Goal: Information Seeking & Learning: Learn about a topic

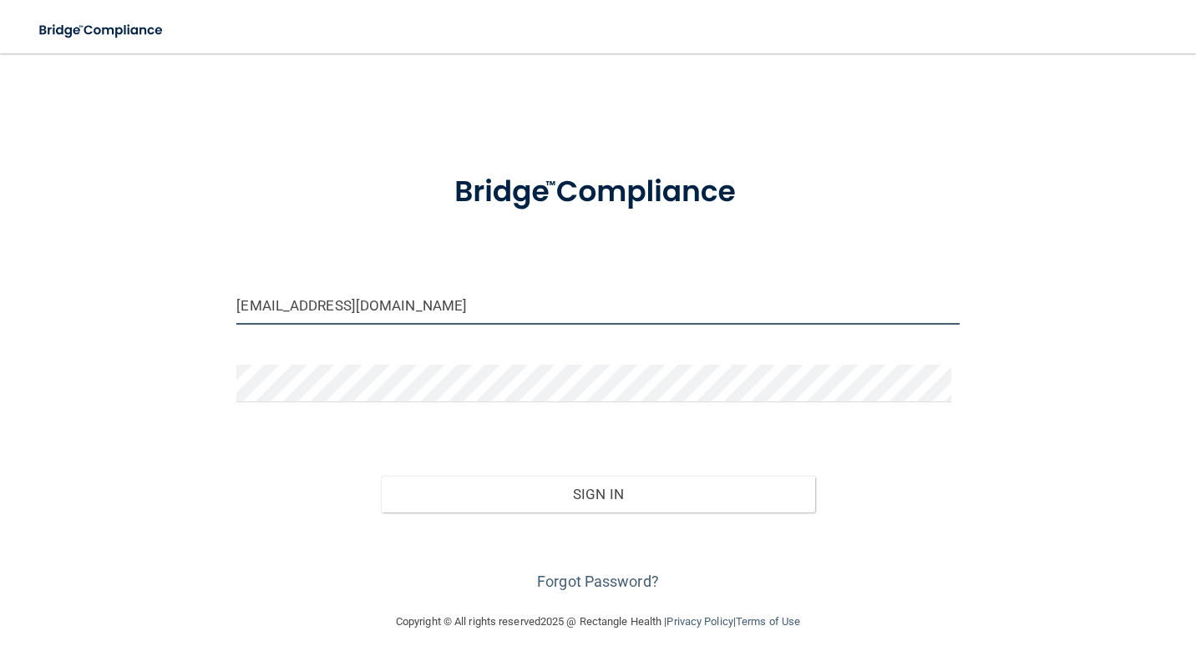
drag, startPoint x: 391, startPoint y: 310, endPoint x: 1, endPoint y: 245, distance: 395.3
click at [1, 245] on main "[EMAIL_ADDRESS][DOMAIN_NAME] Invalid email/password. You don't have permission …" at bounding box center [598, 349] width 1196 height 593
type input "[EMAIL_ADDRESS][DOMAIN_NAME]"
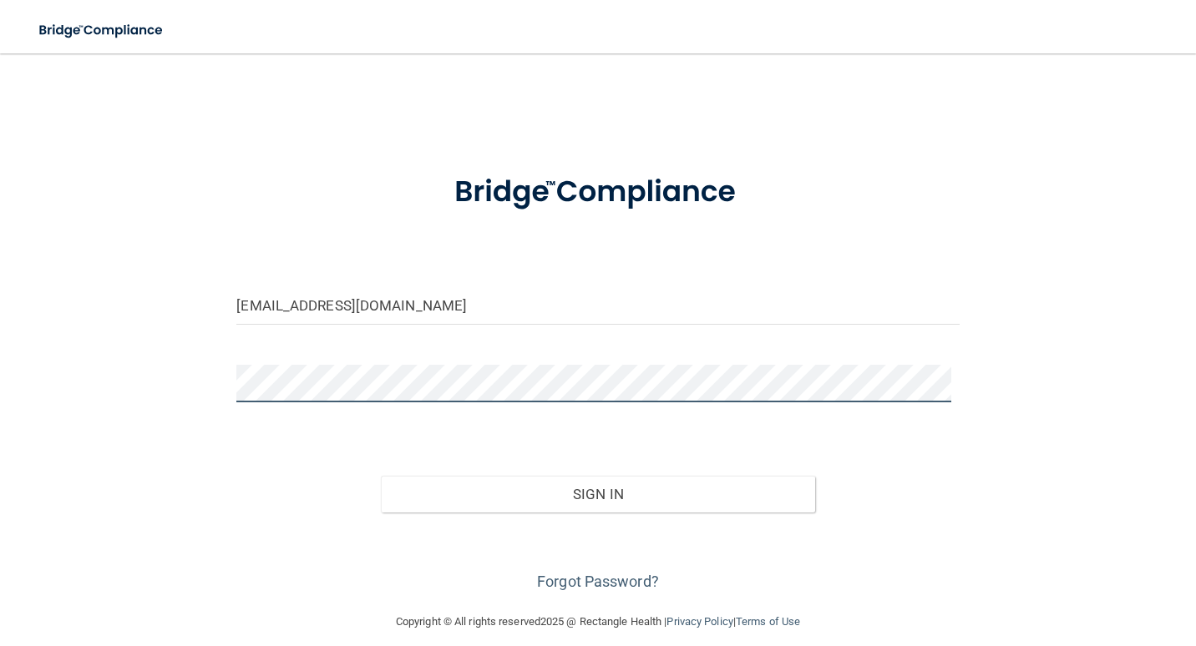
click at [381, 476] on button "Sign In" at bounding box center [597, 494] width 433 height 37
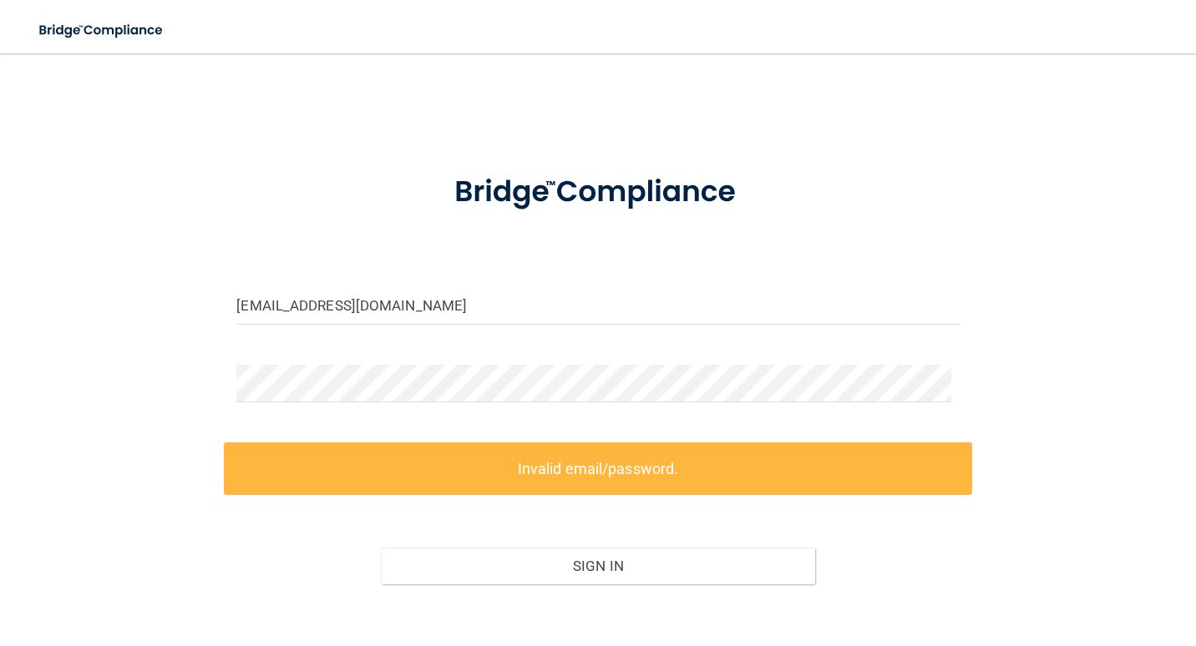
click at [1073, 306] on div "[EMAIL_ADDRESS][DOMAIN_NAME] Invalid email/password. You don't have permission …" at bounding box center [597, 369] width 1129 height 598
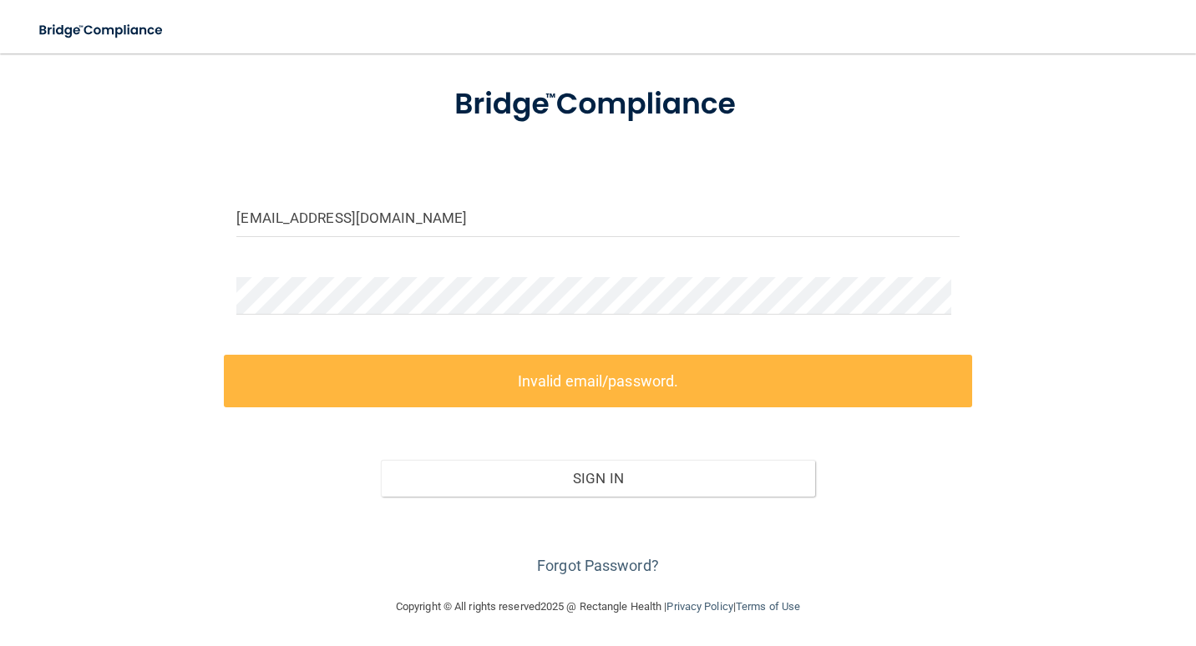
click at [16, 169] on main "maresadavis27@gmail.com Invalid email/password. You don't have permission to ac…" at bounding box center [598, 349] width 1196 height 593
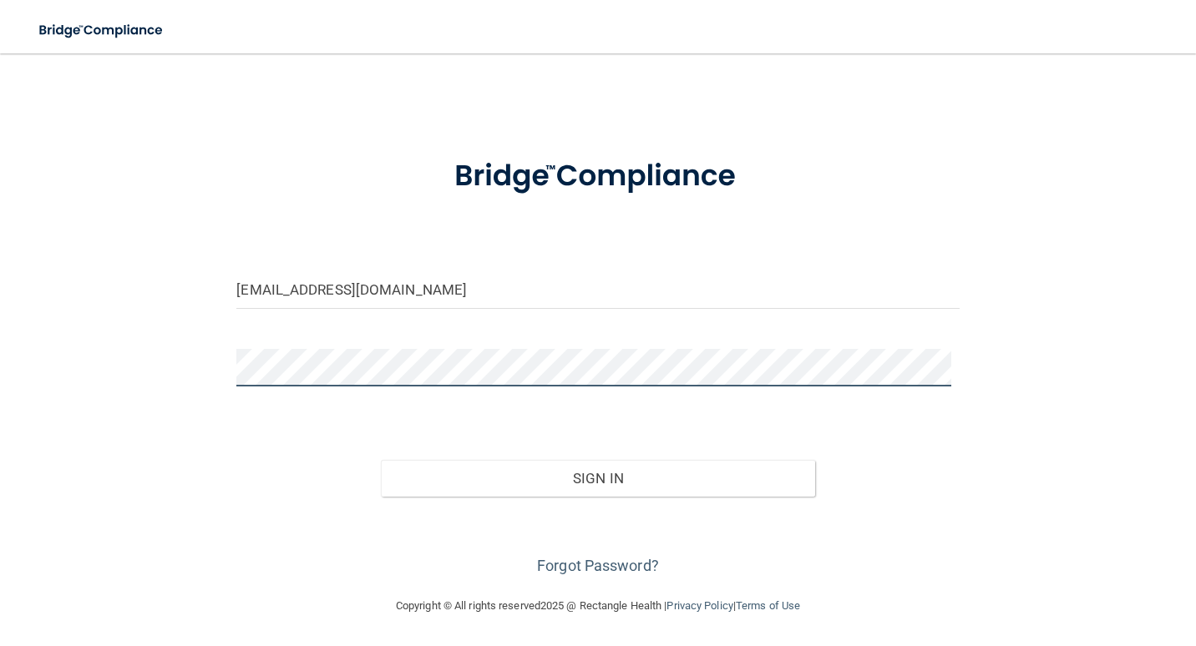
scroll to position [15, 0]
click at [381, 461] on button "Sign In" at bounding box center [597, 479] width 433 height 37
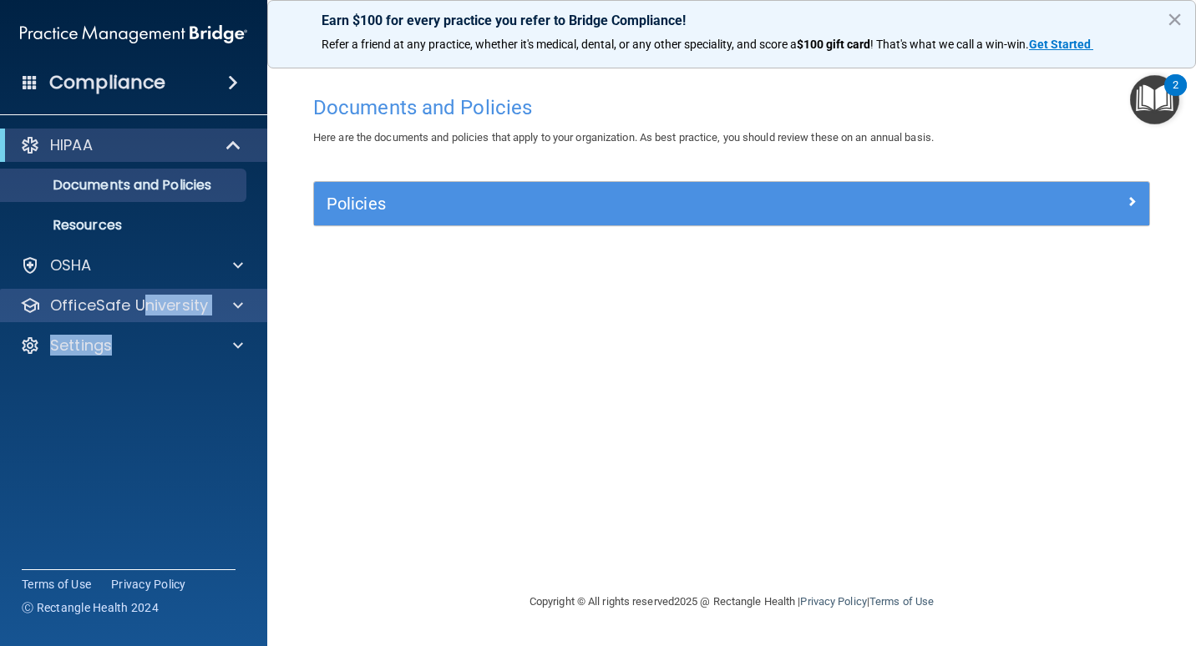
drag, startPoint x: 157, startPoint y: 326, endPoint x: 141, endPoint y: 307, distance: 24.9
click at [141, 307] on div "HIPAA Documents and Policies Report an Incident Business Associates Emergency P…" at bounding box center [134, 249] width 268 height 254
drag, startPoint x: 141, startPoint y: 307, endPoint x: 139, endPoint y: 296, distance: 11.0
click at [139, 296] on p "OfficeSafe University" at bounding box center [129, 306] width 158 height 20
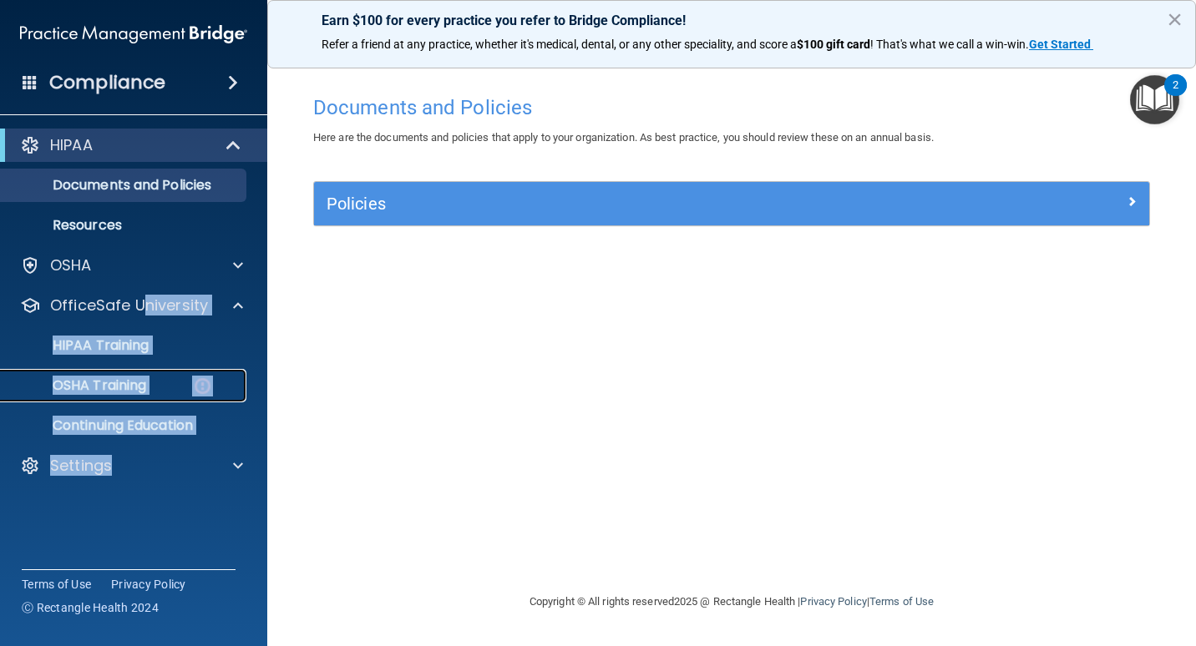
click at [126, 387] on p "OSHA Training" at bounding box center [78, 385] width 135 height 17
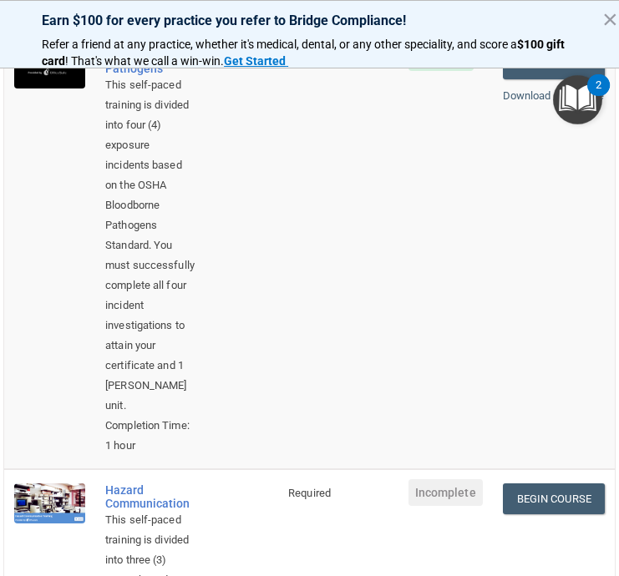
scroll to position [334, 0]
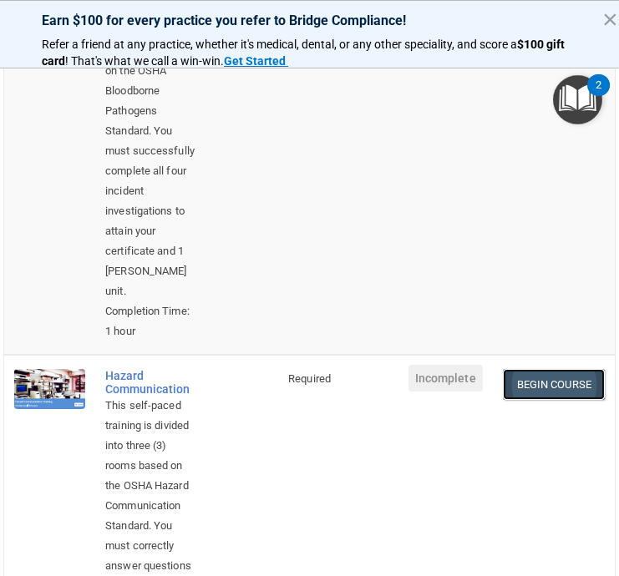
click at [549, 379] on link "Begin Course" at bounding box center [554, 384] width 102 height 31
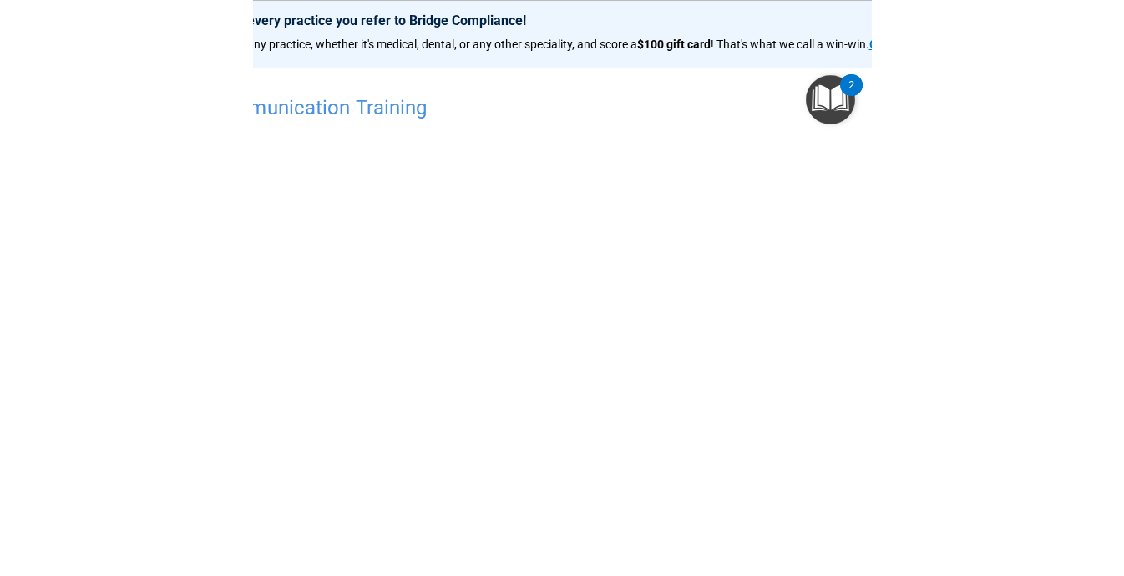
scroll to position [52, 0]
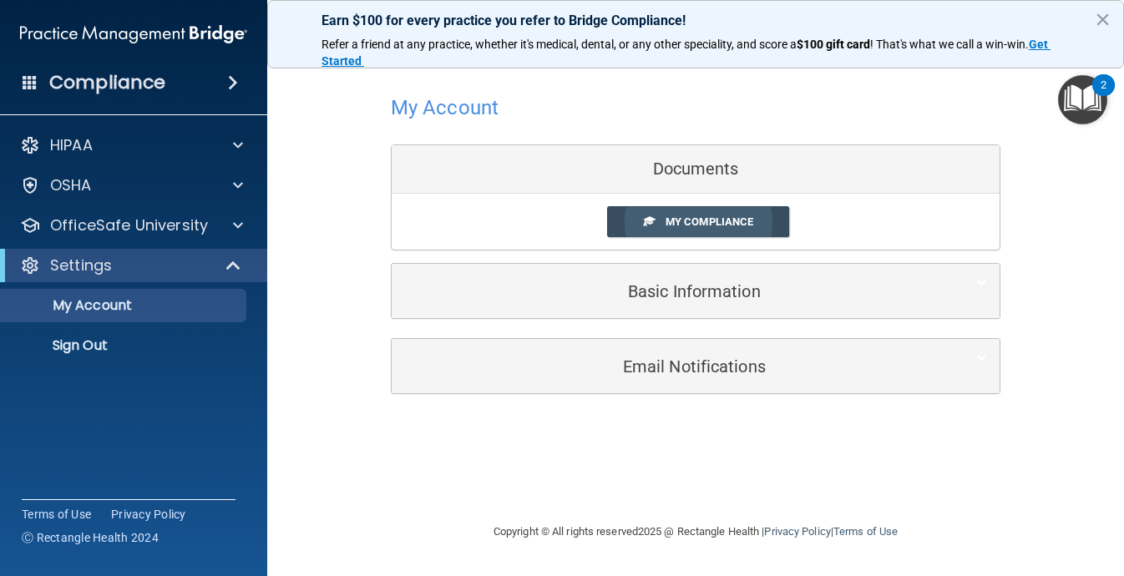
click at [618, 227] on link "My Compliance" at bounding box center [698, 221] width 183 height 31
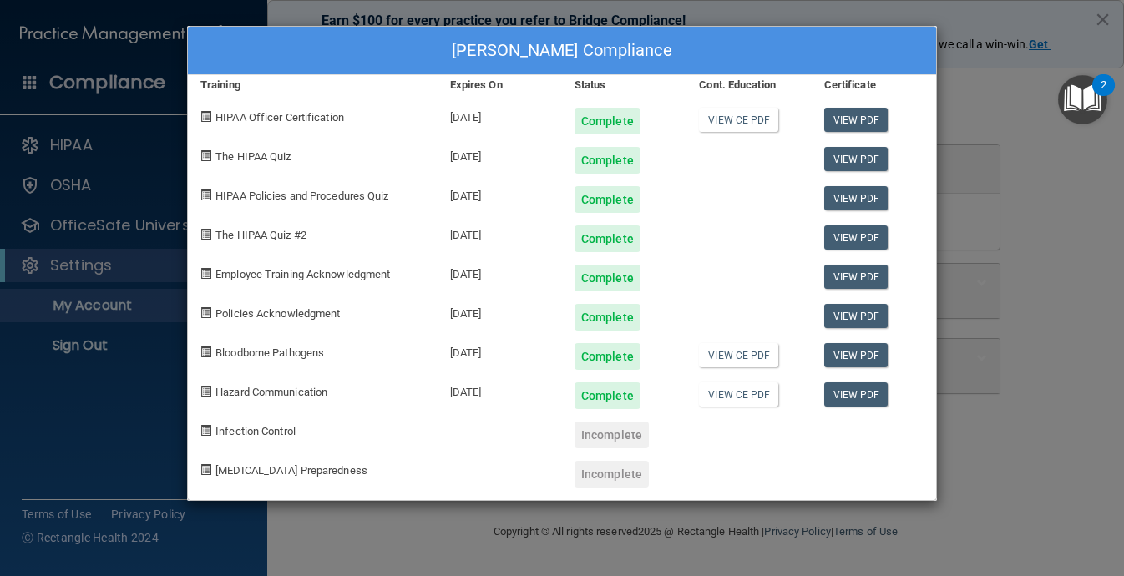
click at [618, 259] on div "Maresa Davis's Compliance Training Expires On Status Cont. Education Certificat…" at bounding box center [562, 288] width 1124 height 576
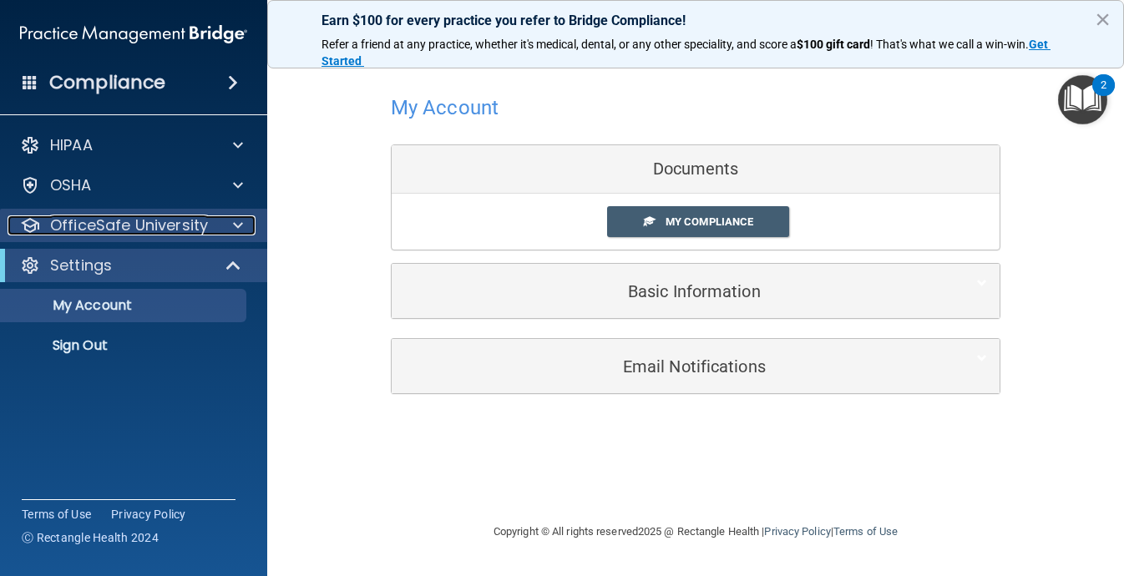
click at [149, 220] on p "OfficeSafe University" at bounding box center [129, 225] width 158 height 20
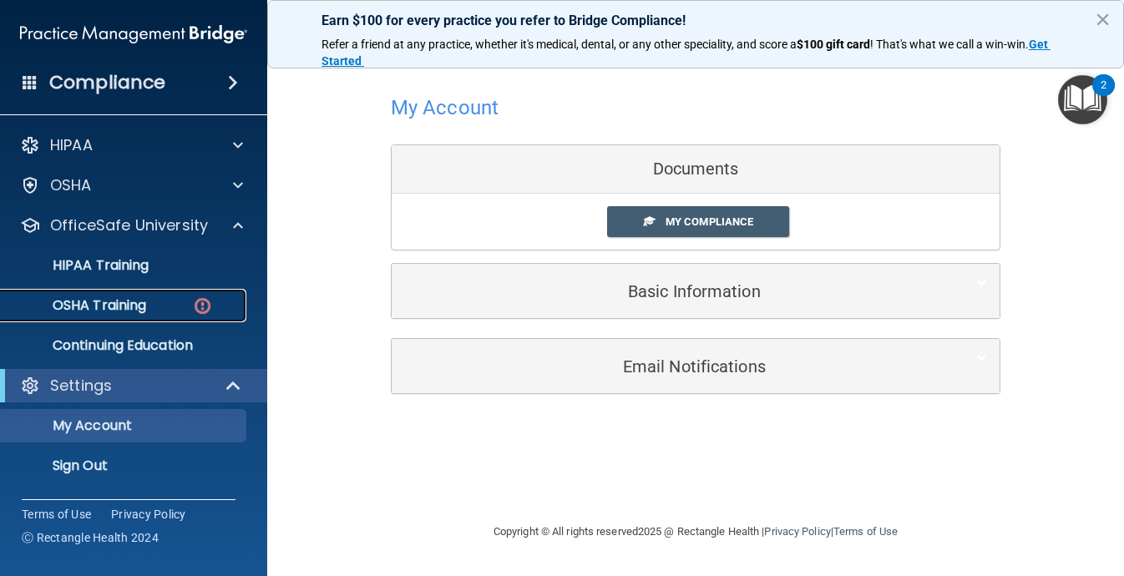
click at [115, 308] on p "OSHA Training" at bounding box center [78, 305] width 135 height 17
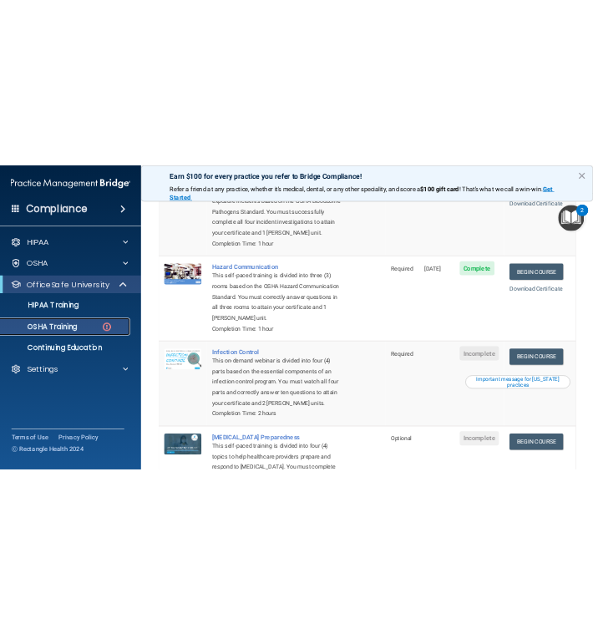
scroll to position [250, 0]
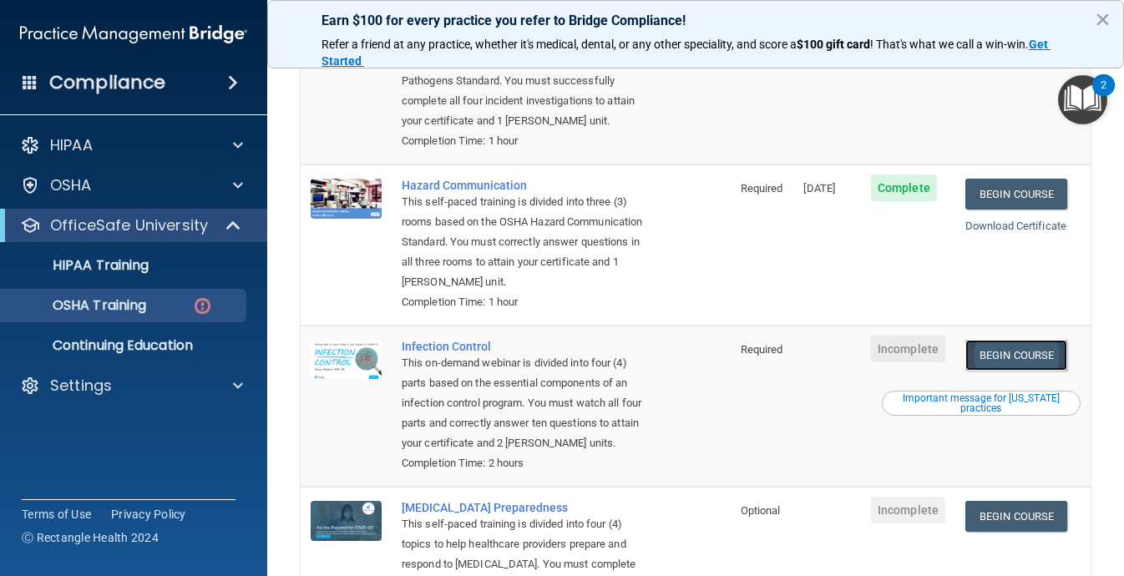
click at [618, 347] on link "Begin Course" at bounding box center [1016, 355] width 102 height 31
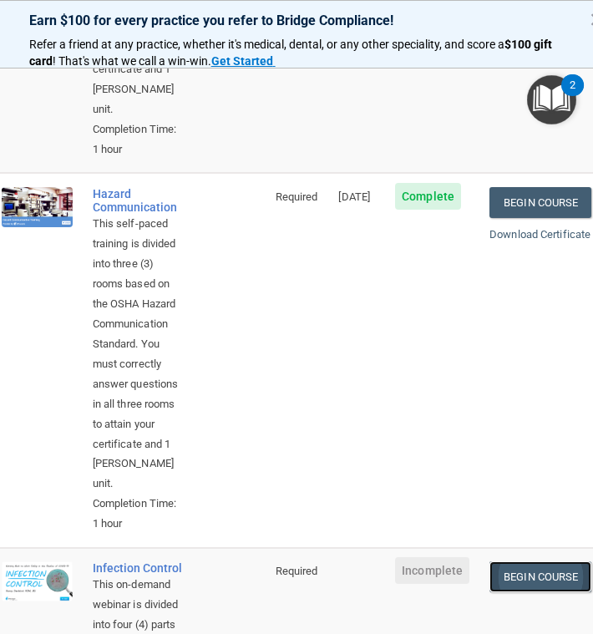
scroll to position [584, 0]
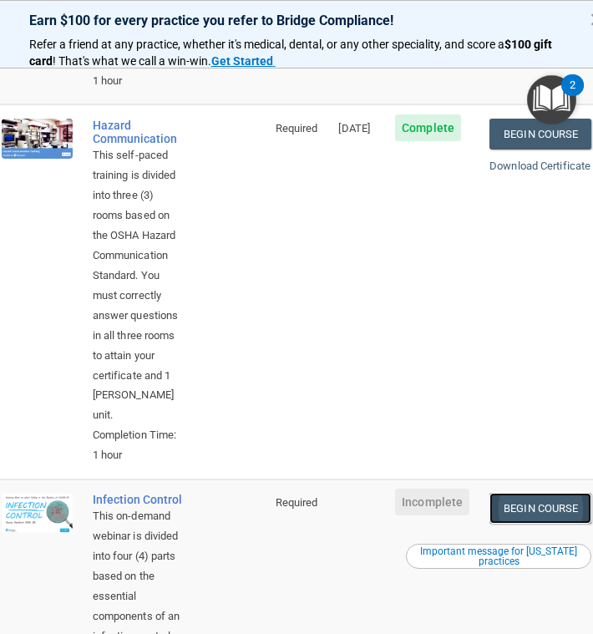
click at [552, 514] on link "Begin Course" at bounding box center [540, 508] width 102 height 31
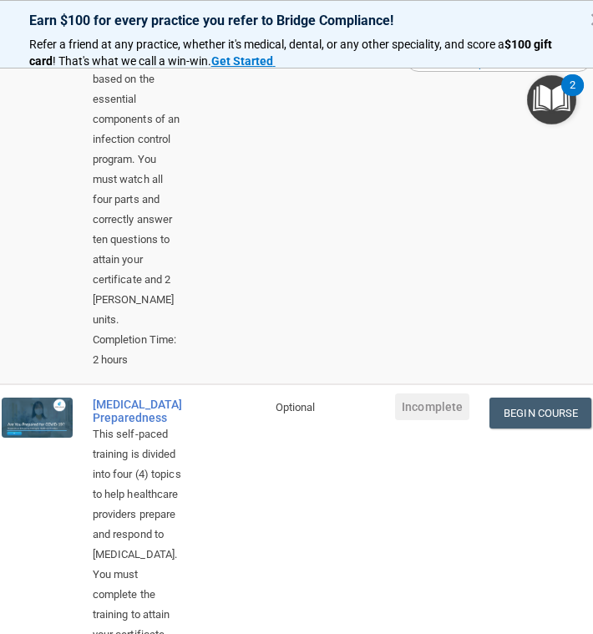
scroll to position [1085, 0]
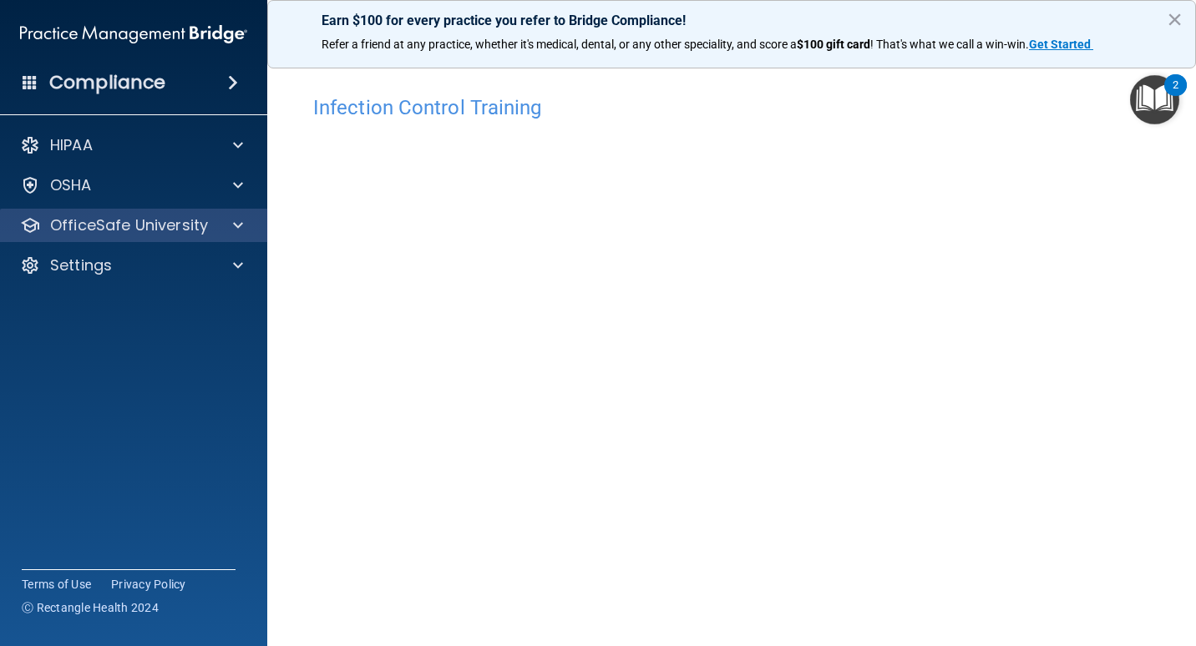
drag, startPoint x: 123, startPoint y: 214, endPoint x: 141, endPoint y: 216, distance: 18.5
click at [120, 206] on div "HIPAA Documents and Policies Report an Incident Business Associates Emergency P…" at bounding box center [134, 209] width 268 height 174
click at [148, 217] on p "OfficeSafe University" at bounding box center [129, 225] width 158 height 20
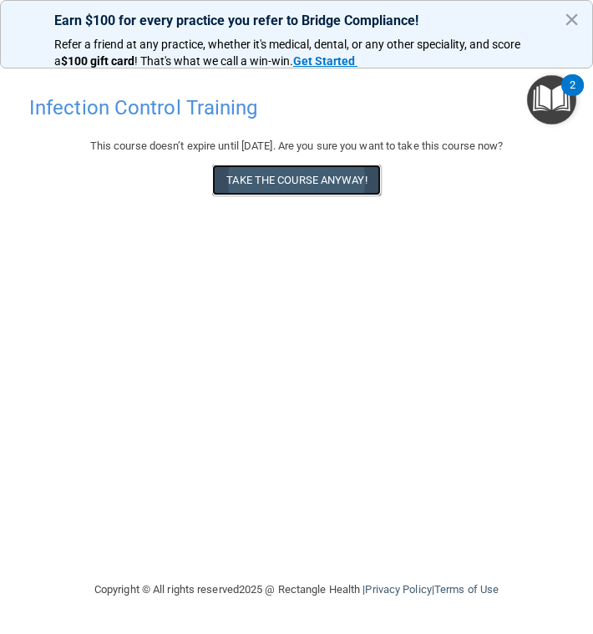
click at [275, 183] on button "Take the course anyway!" at bounding box center [296, 179] width 168 height 31
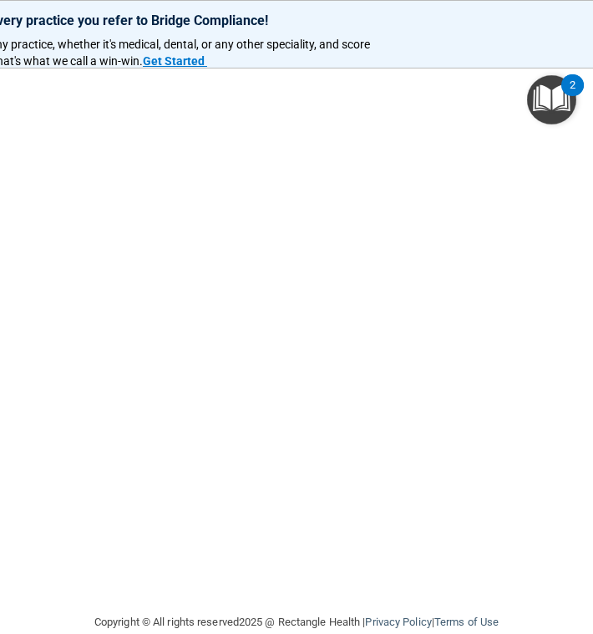
scroll to position [81, 0]
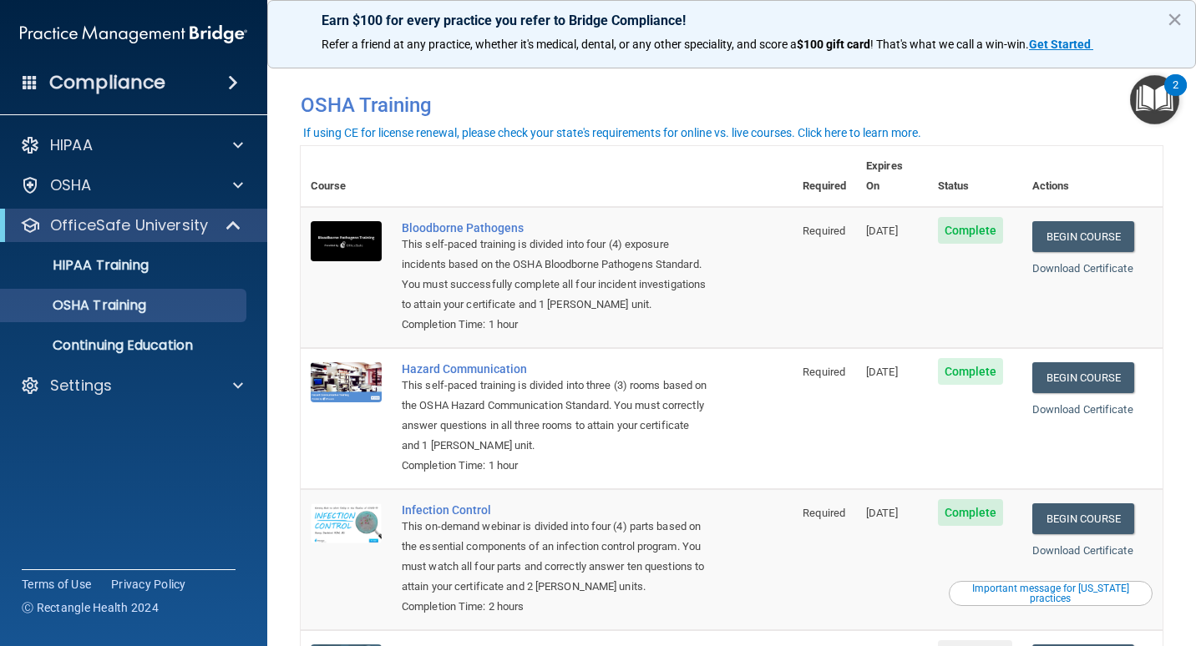
click at [592, 127] on div "If using CE for license renewal, please check your state's requirements for onl…" at bounding box center [612, 133] width 618 height 12
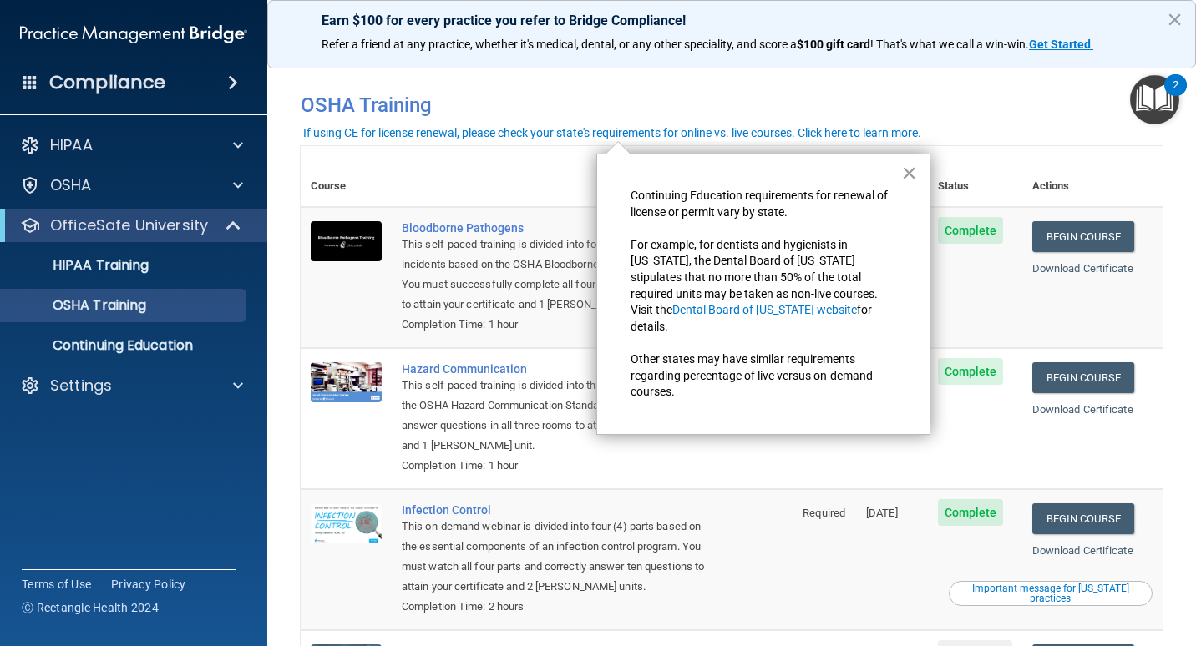
click at [592, 183] on button "×" at bounding box center [909, 172] width 16 height 27
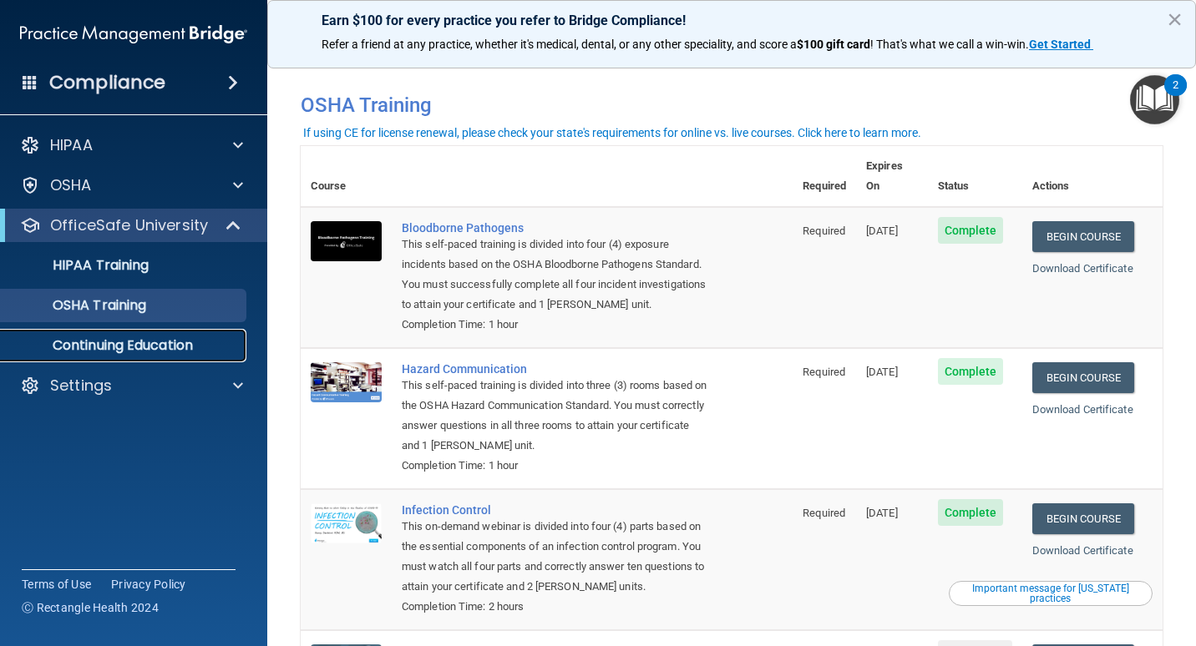
click at [129, 333] on link "Continuing Education" at bounding box center [114, 345] width 263 height 33
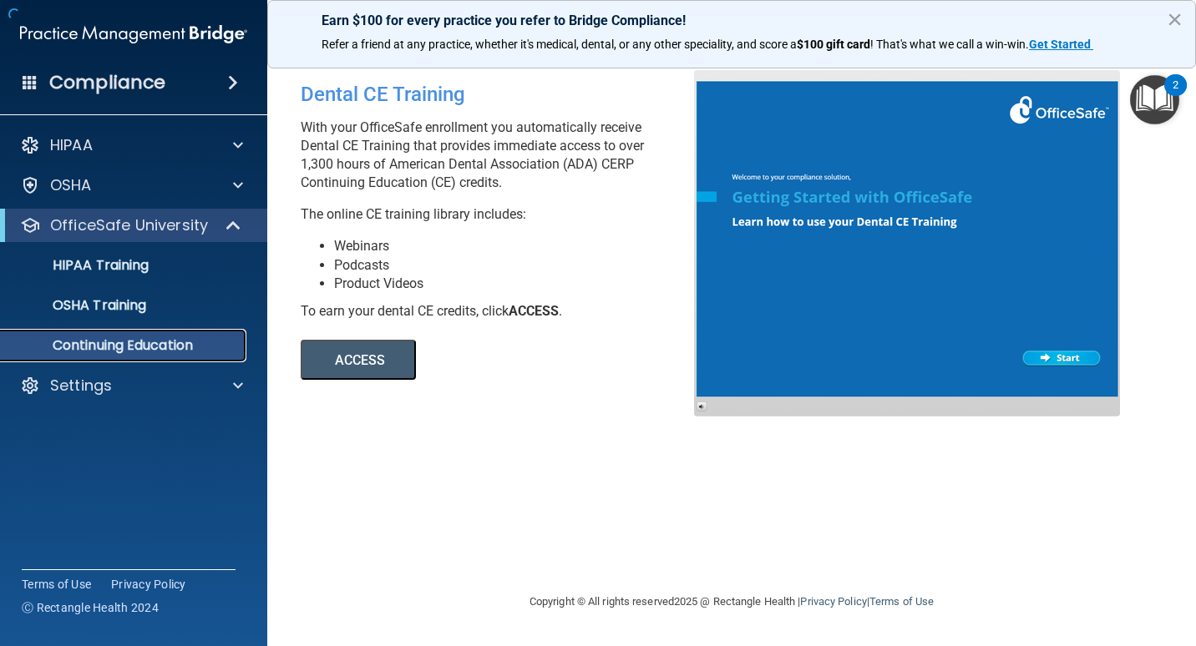
click at [150, 351] on p "Continuing Education" at bounding box center [125, 345] width 228 height 17
click at [125, 297] on p "OSHA Training" at bounding box center [78, 305] width 135 height 17
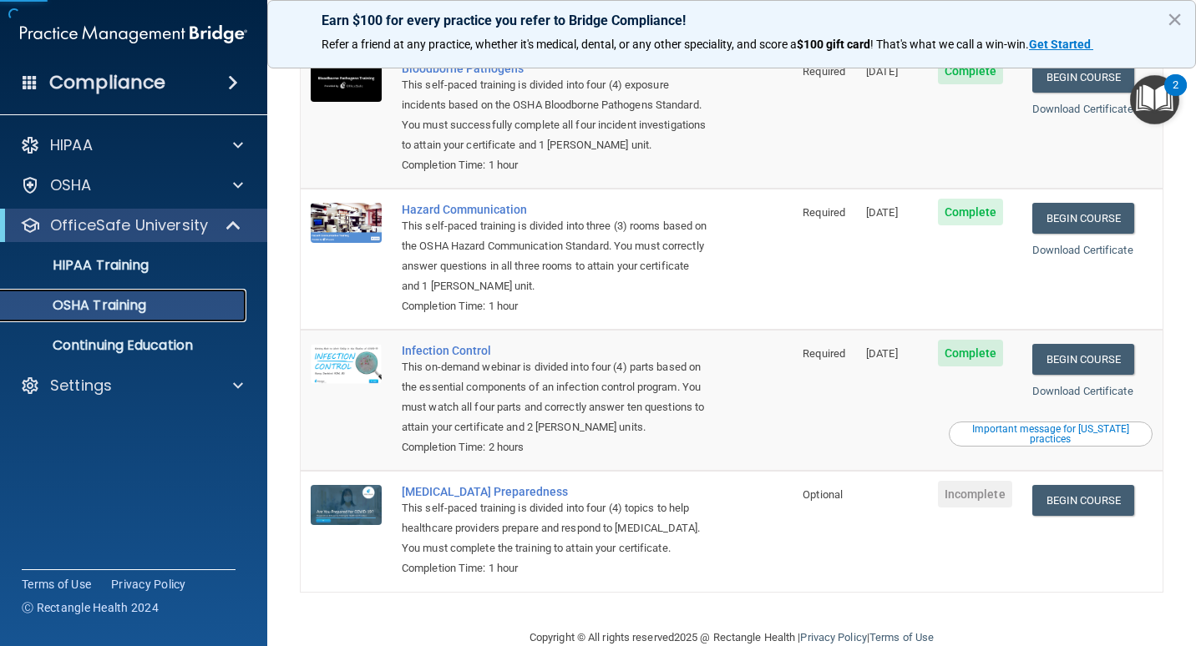
scroll to position [167, 0]
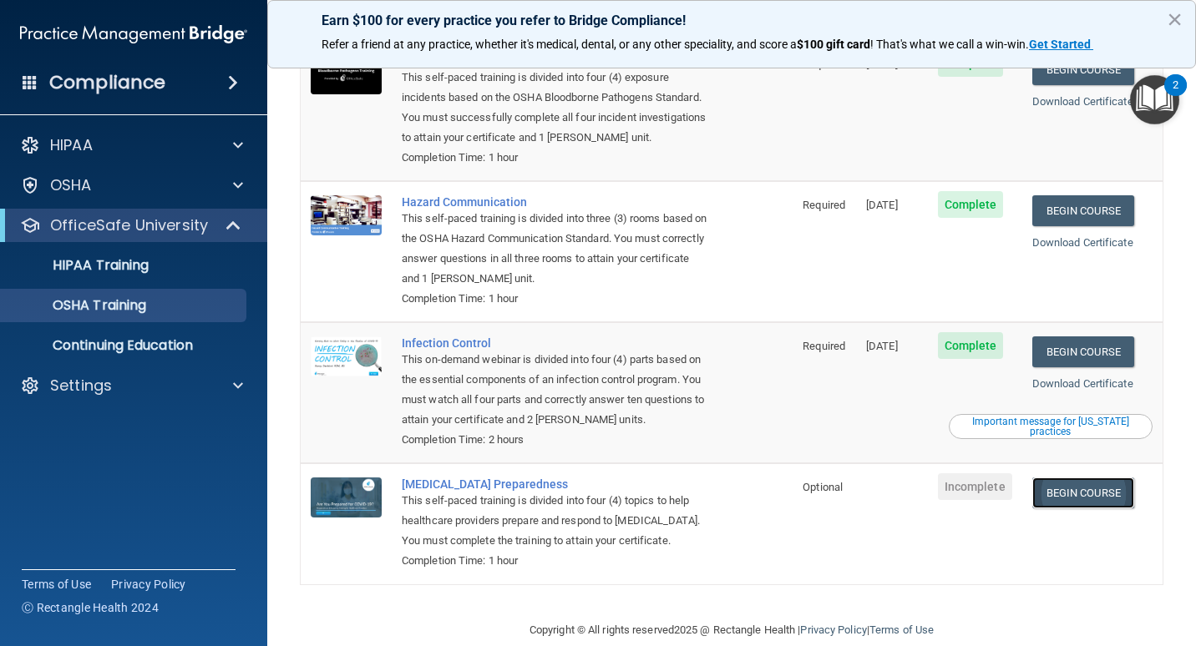
click at [592, 479] on link "Begin Course" at bounding box center [1083, 493] width 102 height 31
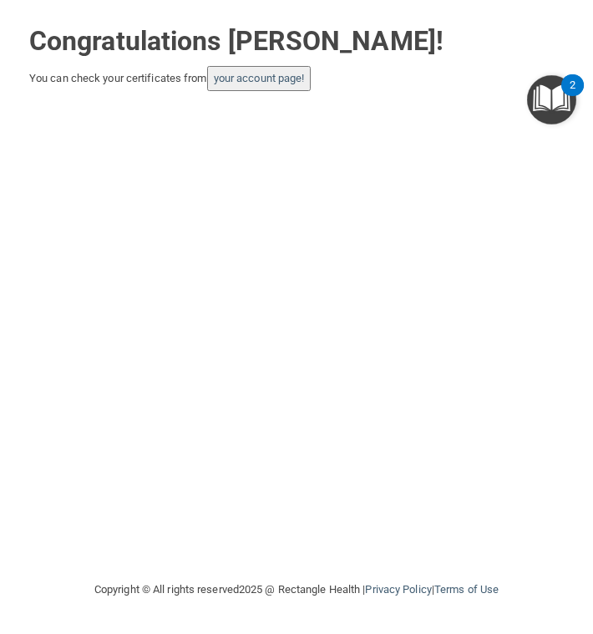
click at [250, 89] on button "your account page!" at bounding box center [259, 78] width 104 height 25
click at [248, 82] on link "your account page!" at bounding box center [259, 78] width 91 height 13
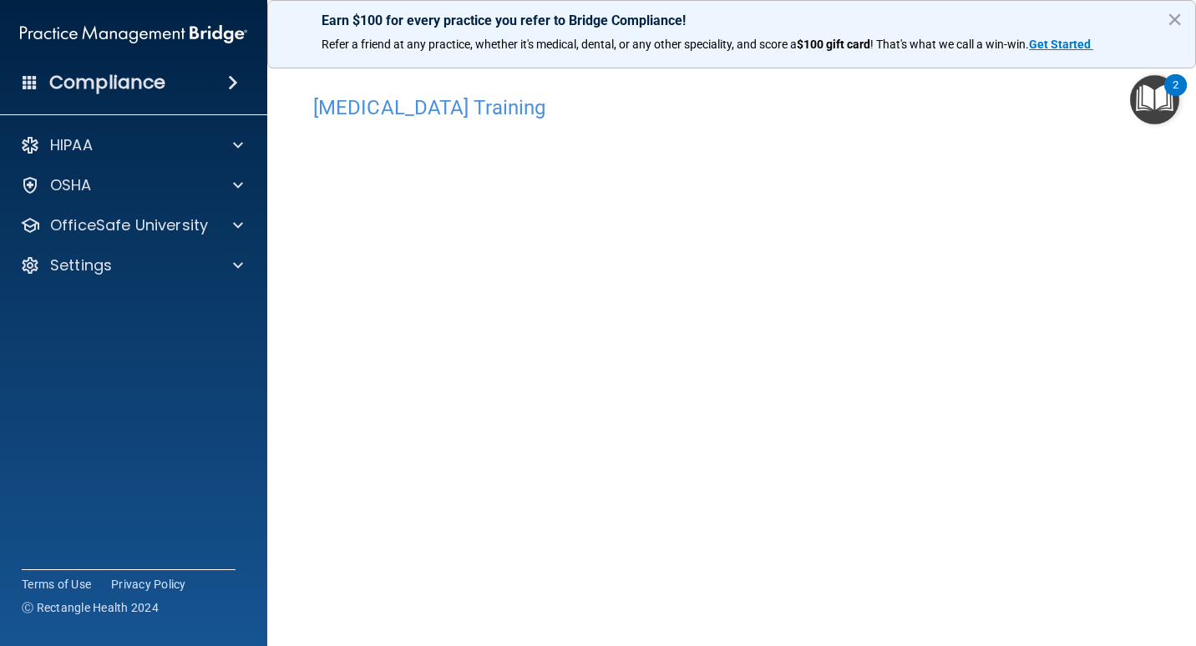
click at [228, 78] on span at bounding box center [233, 83] width 10 height 20
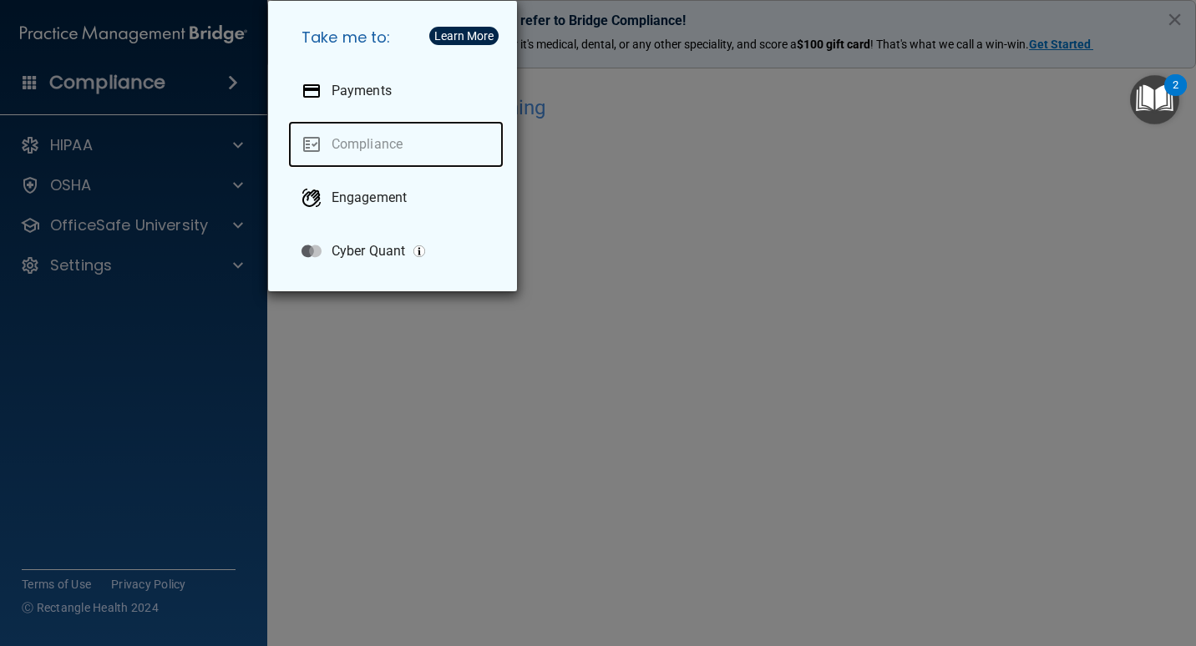
click at [364, 141] on link "Compliance" at bounding box center [395, 144] width 215 height 47
drag, startPoint x: 113, startPoint y: 312, endPoint x: 106, endPoint y: 214, distance: 98.7
click at [105, 290] on div "Take me to: Payments Compliance Engagement Cyber Quant" at bounding box center [598, 323] width 1196 height 646
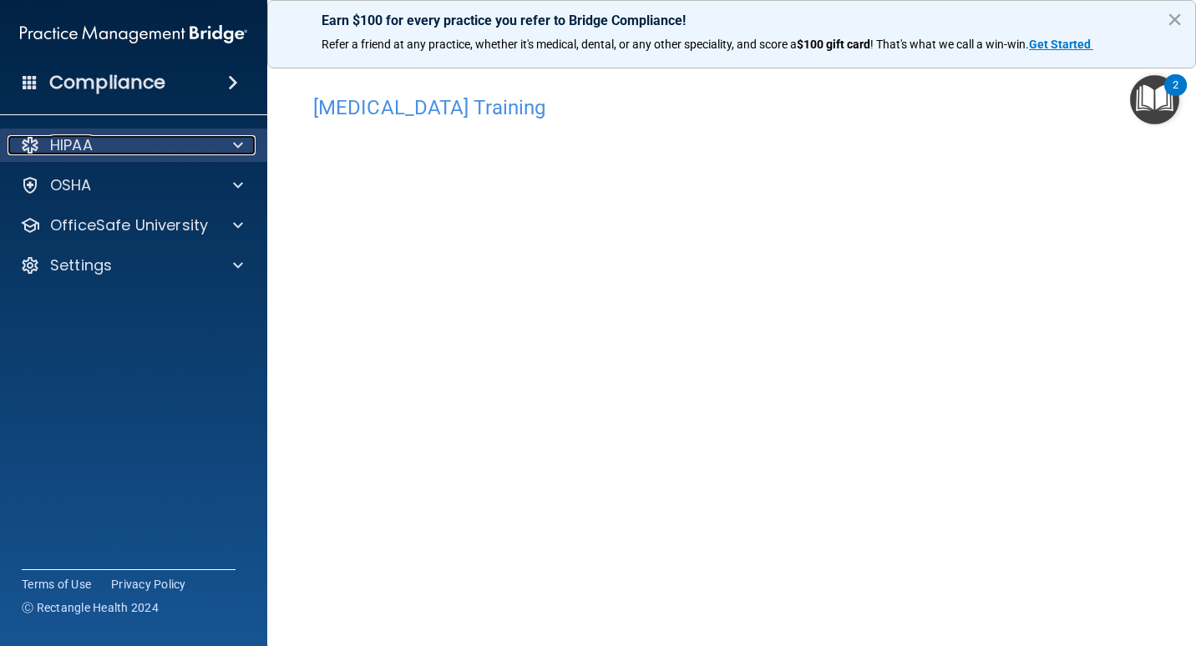
click at [140, 151] on div "HIPAA" at bounding box center [111, 145] width 207 height 20
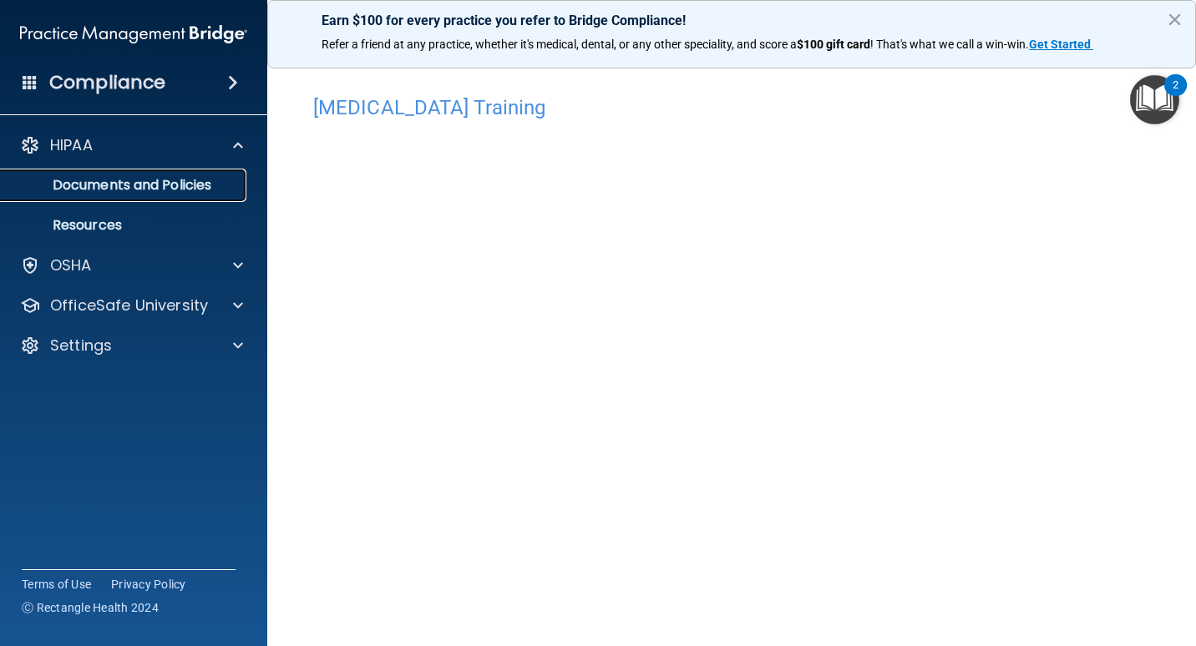
click at [176, 177] on p "Documents and Policies" at bounding box center [125, 185] width 228 height 17
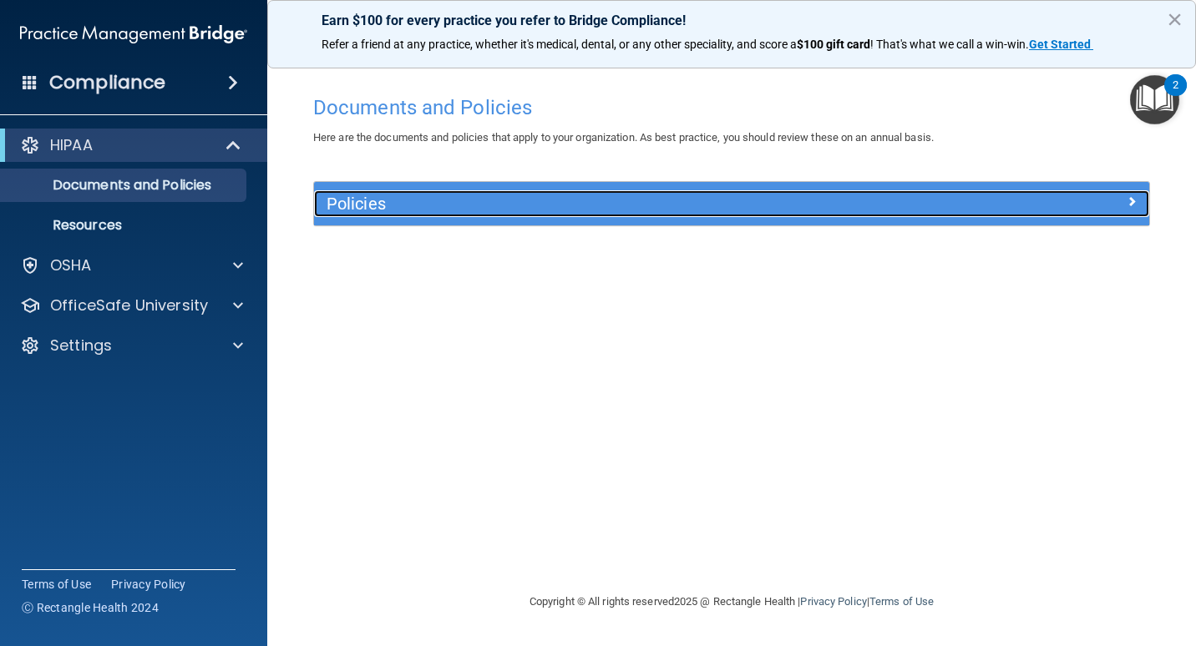
click at [1126, 201] on span at bounding box center [1131, 201] width 10 height 20
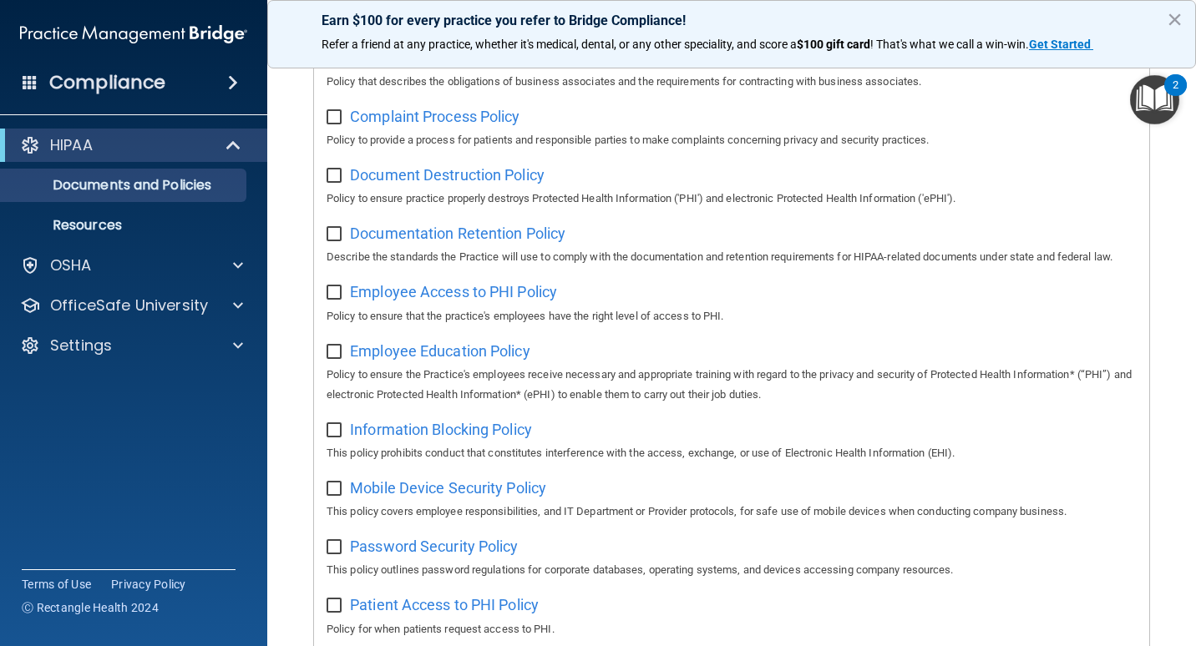
scroll to position [417, 0]
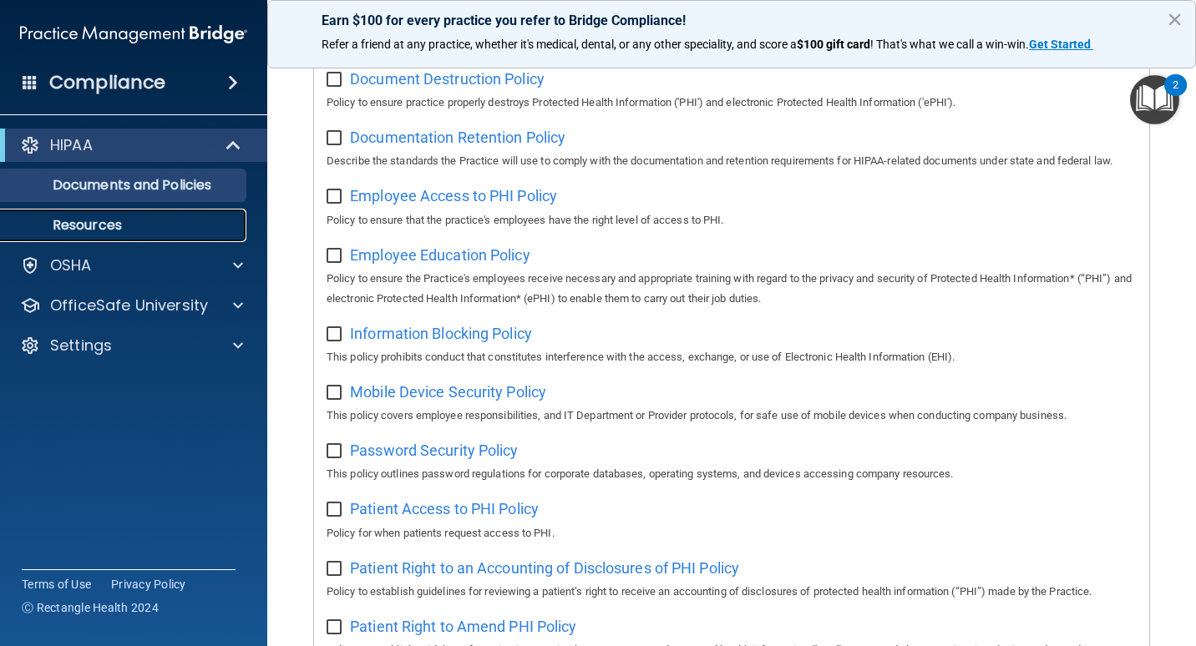
click at [117, 218] on p "Resources" at bounding box center [125, 225] width 228 height 17
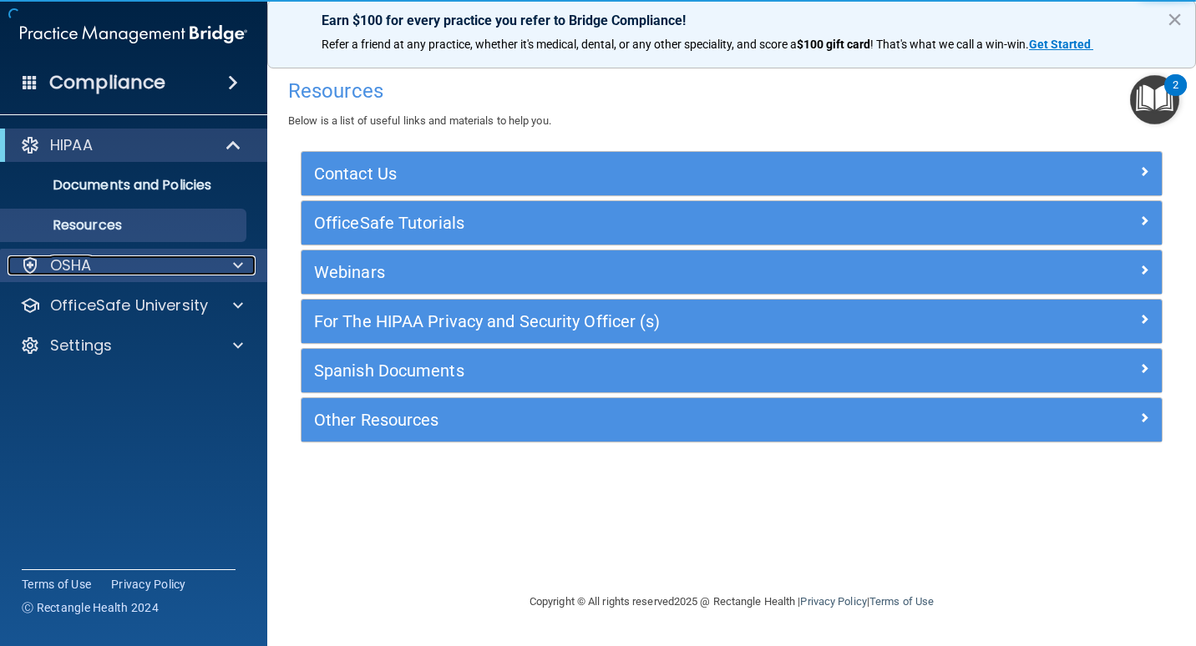
click at [160, 265] on div "OSHA" at bounding box center [111, 265] width 207 height 20
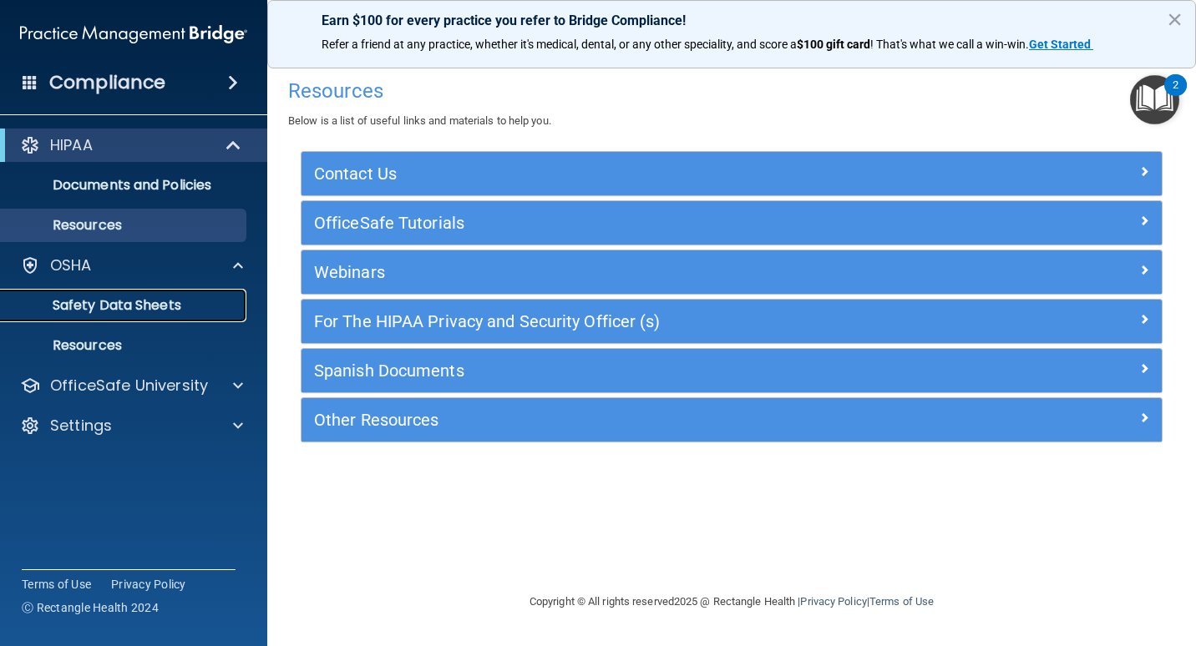
click at [145, 314] on p "Safety Data Sheets" at bounding box center [125, 305] width 228 height 17
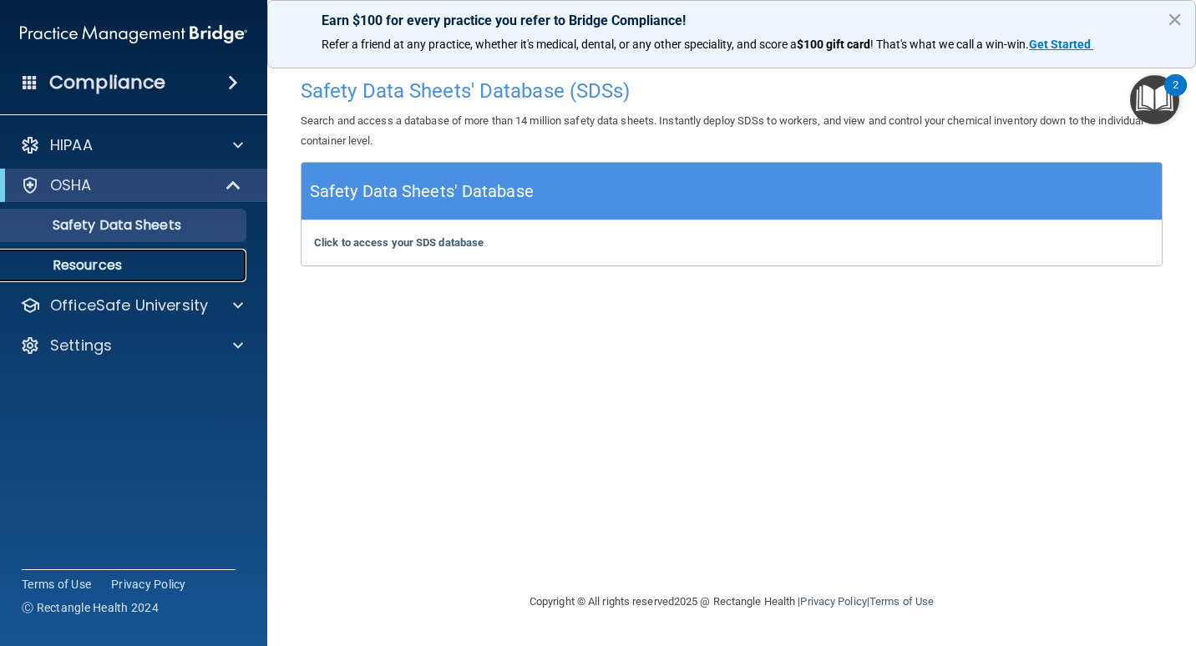
click at [102, 270] on p "Resources" at bounding box center [125, 265] width 228 height 17
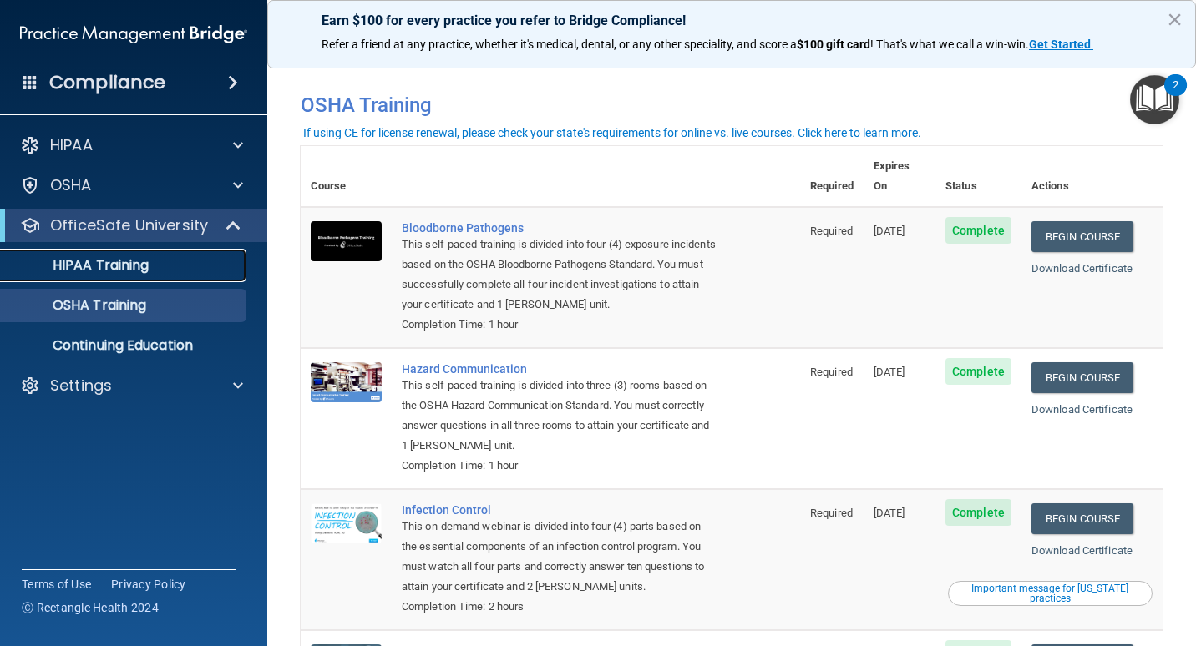
click at [108, 261] on p "HIPAA Training" at bounding box center [80, 265] width 138 height 17
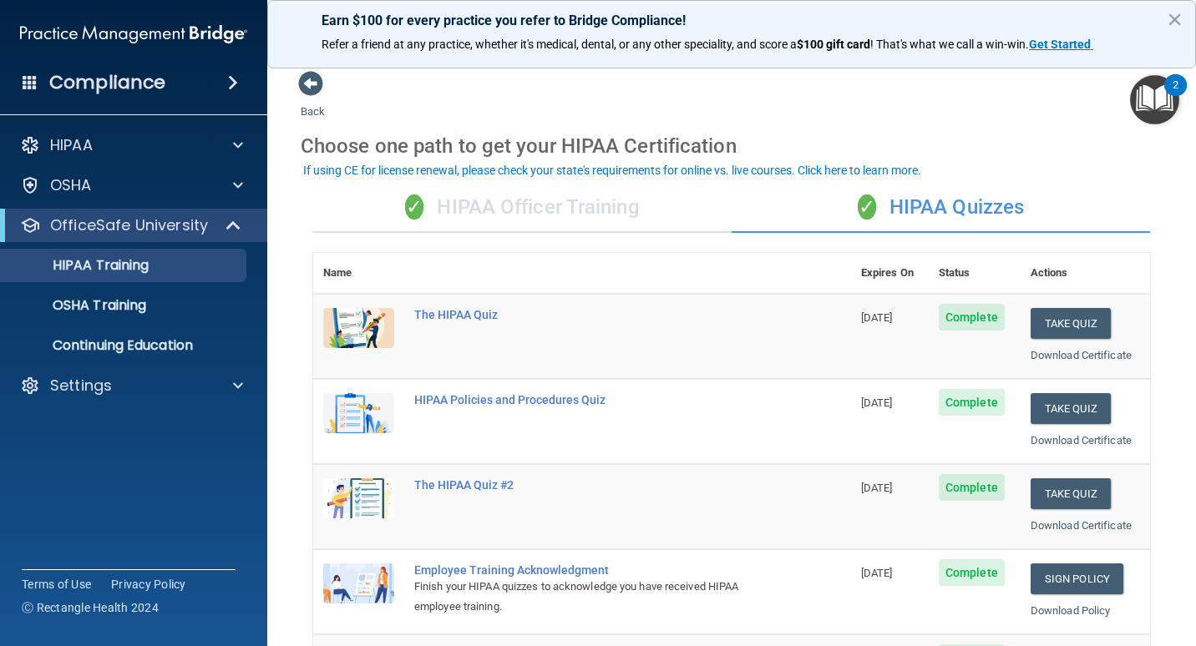
click at [499, 193] on div "✓ HIPAA Officer Training" at bounding box center [522, 208] width 418 height 50
